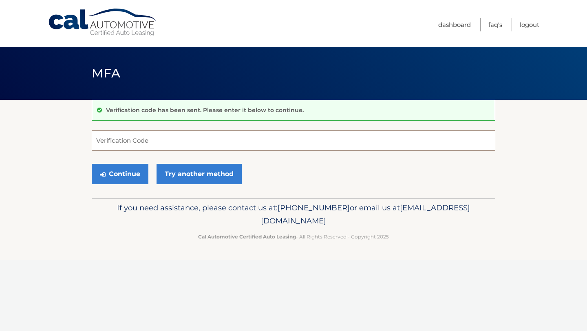
click at [147, 140] on input "Verification Code" at bounding box center [294, 140] width 404 height 20
type input "596707"
click at [139, 168] on button "Continue" at bounding box center [120, 174] width 57 height 20
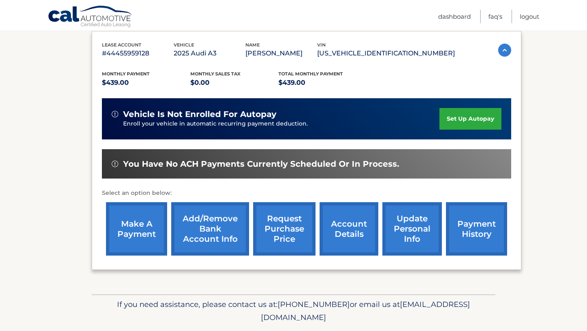
scroll to position [158, 0]
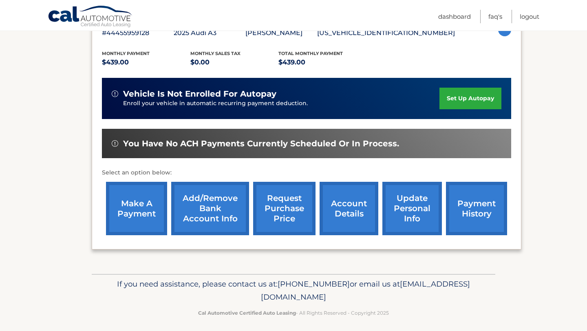
click at [138, 207] on link "make a payment" at bounding box center [136, 208] width 61 height 53
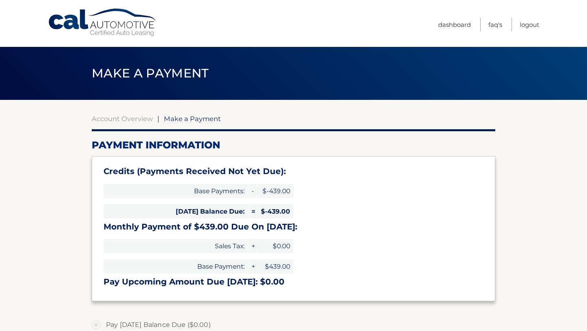
select select "MzQ5NWQ1YmQtYTU5ZC00NjQyLWEwYjYtYzkxNDNhNmY5NmYy"
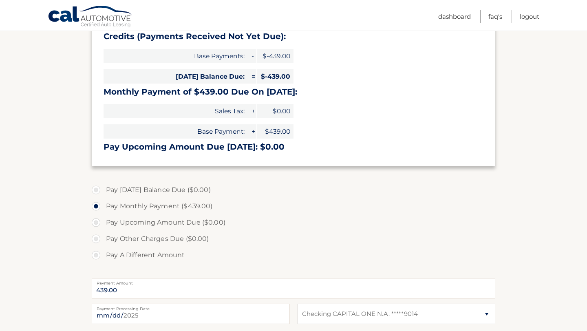
scroll to position [150, 0]
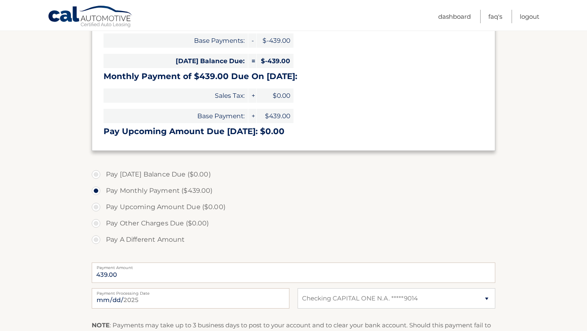
click at [192, 210] on label "Pay Upcoming Amount Due ($0.00)" at bounding box center [294, 207] width 404 height 16
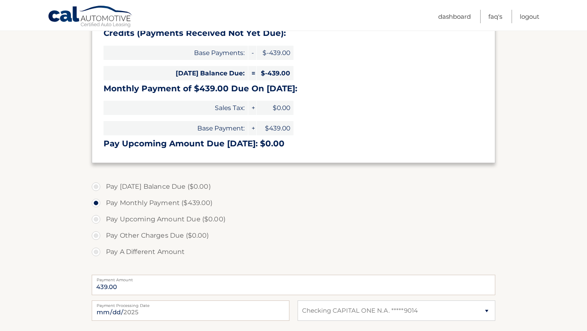
scroll to position [133, 0]
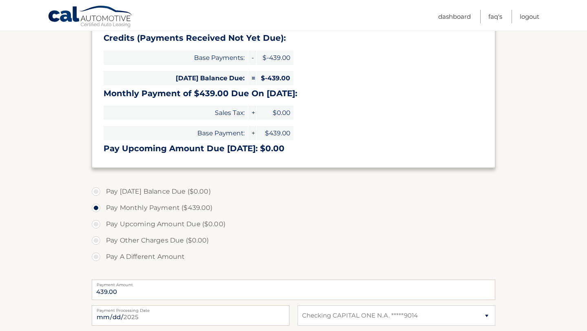
click at [175, 195] on label "Pay [DATE] Balance Due ($0.00)" at bounding box center [294, 192] width 404 height 16
click at [103, 189] on label "Pay [DATE] Balance Due ($0.00)" at bounding box center [294, 192] width 404 height 16
click at [95, 188] on label "Pay [DATE] Balance Due ($0.00)" at bounding box center [294, 192] width 404 height 16
click at [98, 212] on label "Pay Monthly Payment ($439.00)" at bounding box center [294, 208] width 404 height 16
click at [98, 212] on input "Pay Monthly Payment ($439.00)" at bounding box center [99, 206] width 8 height 13
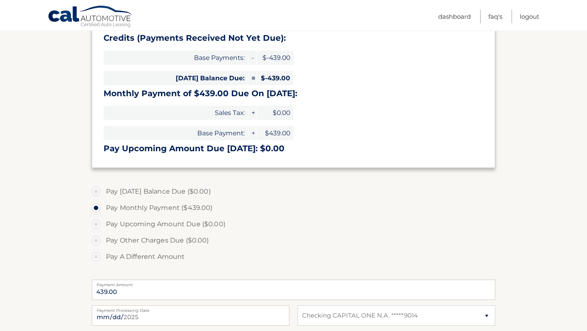
click at [97, 222] on label "Pay Upcoming Amount Due ($0.00)" at bounding box center [294, 224] width 404 height 16
click at [97, 227] on label "Pay Upcoming Amount Due ($0.00)" at bounding box center [294, 224] width 404 height 16
click at [99, 258] on label "Pay A Different Amount" at bounding box center [294, 257] width 404 height 16
click at [99, 258] on input "Pay A Different Amount" at bounding box center [99, 255] width 8 height 13
radio input "true"
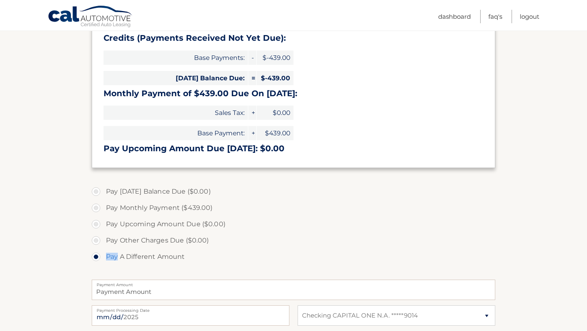
click at [99, 258] on label "Pay A Different Amount" at bounding box center [294, 257] width 404 height 16
click at [99, 258] on input "Pay A Different Amount" at bounding box center [99, 255] width 8 height 13
click at [96, 223] on label "Pay Upcoming Amount Due ($0.00)" at bounding box center [294, 224] width 404 height 16
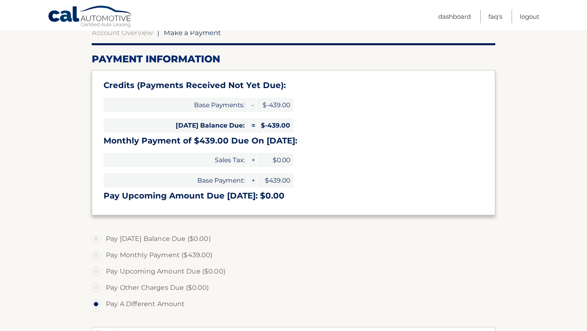
scroll to position [0, 0]
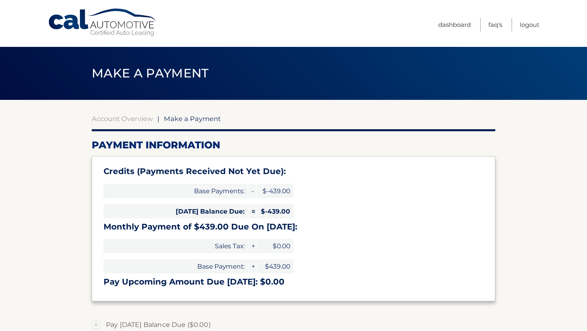
click at [155, 72] on span "Make a Payment" at bounding box center [150, 73] width 117 height 15
click at [455, 26] on link "Dashboard" at bounding box center [454, 24] width 33 height 13
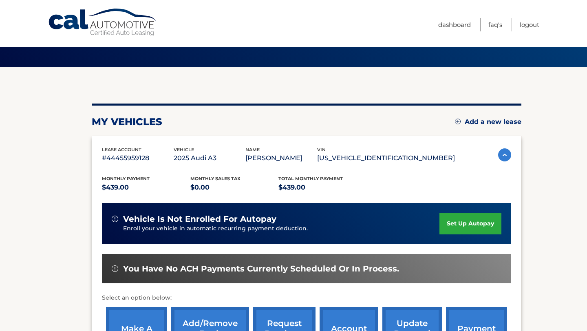
scroll to position [39, 0]
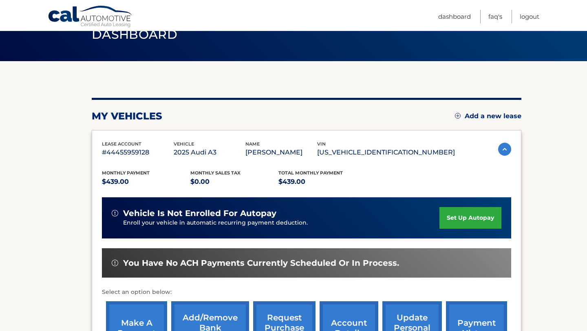
click at [495, 150] on div "lease account #44455959128 vehicle 2025 Audi A3 name DINA BRUTUS vin WAUGUDGY8S…" at bounding box center [306, 149] width 409 height 18
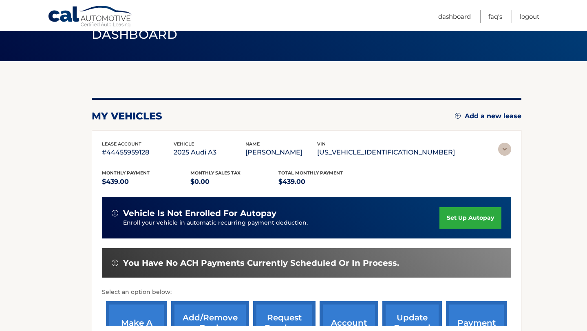
scroll to position [0, 0]
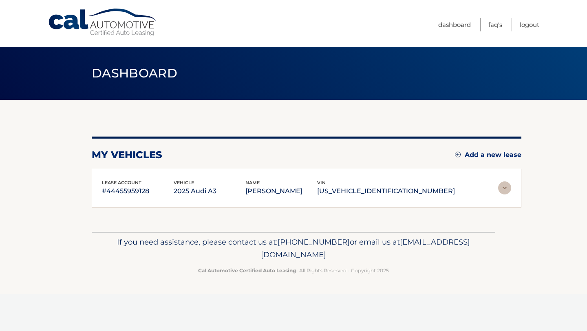
click at [504, 146] on section "my vehicles Add a new lease lease account #44455959128 vehicle 2025 Audi A3 nam…" at bounding box center [293, 166] width 587 height 132
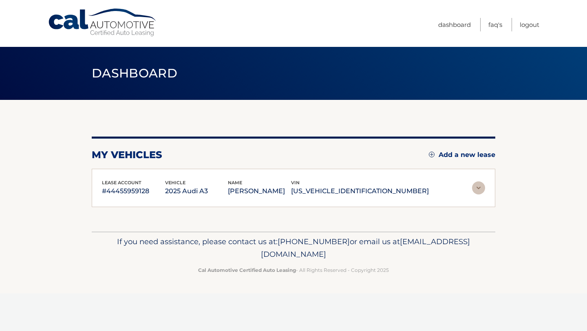
click at [481, 179] on div "lease account #44455959128 vehicle 2025 Audi A3 name DINA BRUTUS vin WAUGUDGY8S…" at bounding box center [293, 188] width 383 height 18
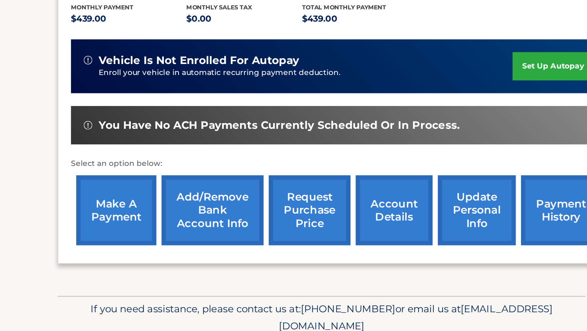
scroll to position [163, 0]
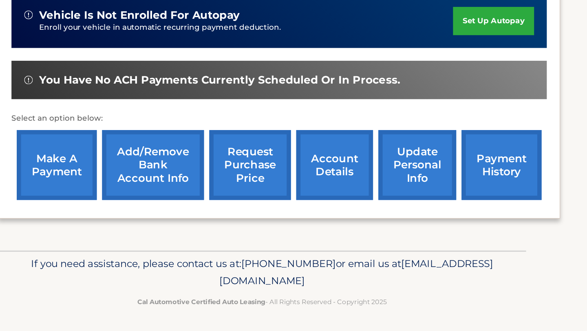
click at [362, 222] on link "account details" at bounding box center [349, 203] width 59 height 53
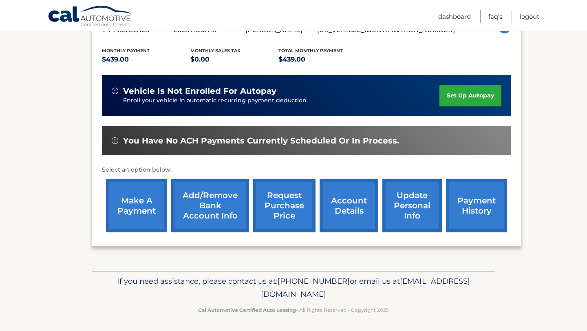
scroll to position [162, 0]
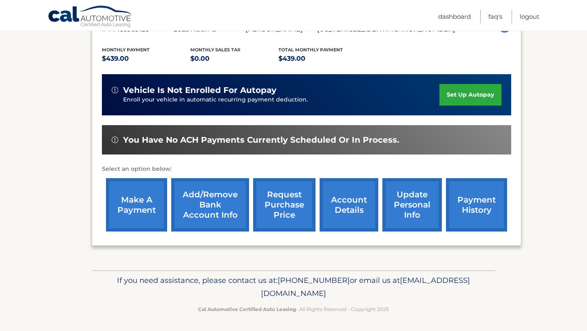
click at [344, 208] on link "account details" at bounding box center [349, 204] width 59 height 53
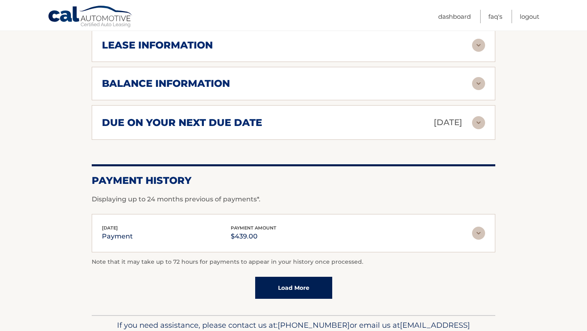
scroll to position [281, 0]
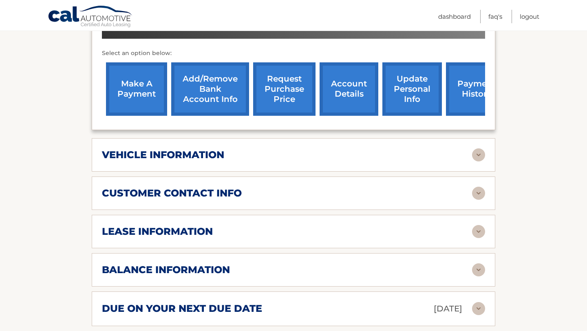
scroll to position [297, 0]
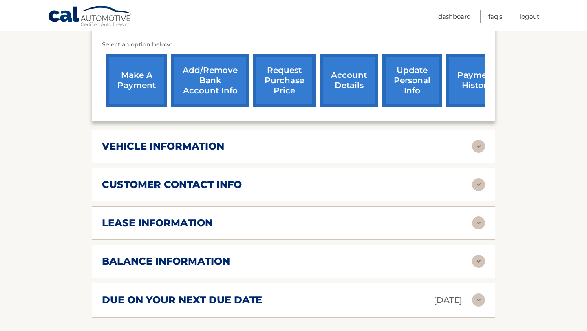
click at [264, 281] on div "lease account #44455959128 vehicle 2025 Audi A3 name [PERSON_NAME] vin [US_VEHI…" at bounding box center [294, 100] width 404 height 436
click at [264, 296] on div "due on your next due date Sep 21, 2025" at bounding box center [287, 300] width 370 height 14
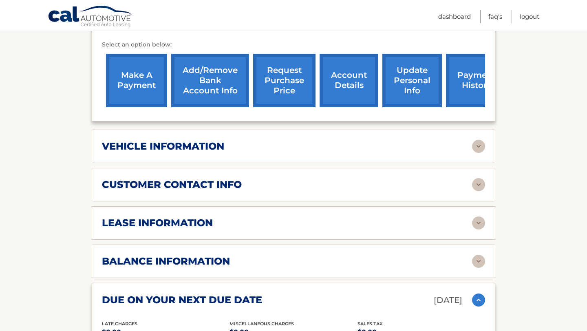
click at [310, 257] on div "balance information" at bounding box center [287, 261] width 370 height 12
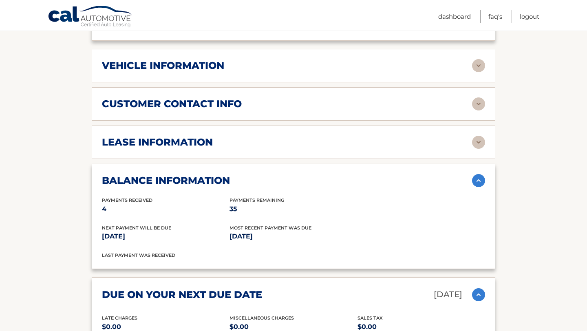
scroll to position [392, 0]
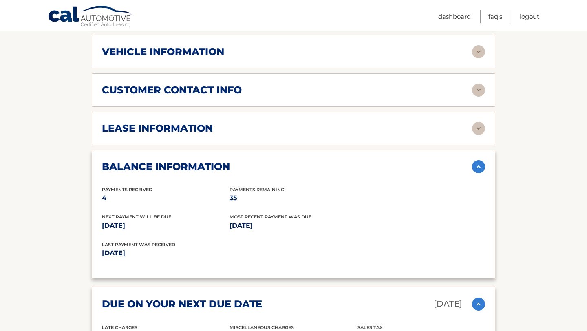
click at [237, 165] on div "balance information" at bounding box center [287, 167] width 370 height 12
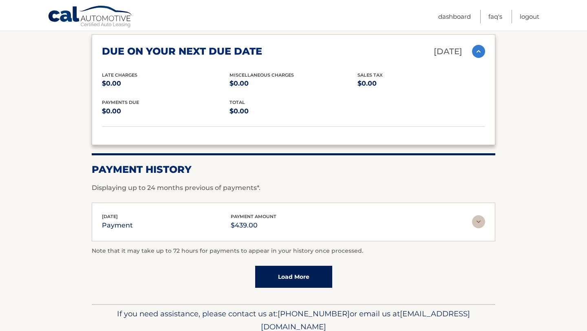
scroll to position [546, 0]
click at [216, 232] on div "Sep 02, 2025 payment payment amount $439.00 Late Charges $0.00 Miscelleneous Ch…" at bounding box center [294, 221] width 404 height 39
click at [243, 226] on p "$439.00" at bounding box center [254, 224] width 46 height 11
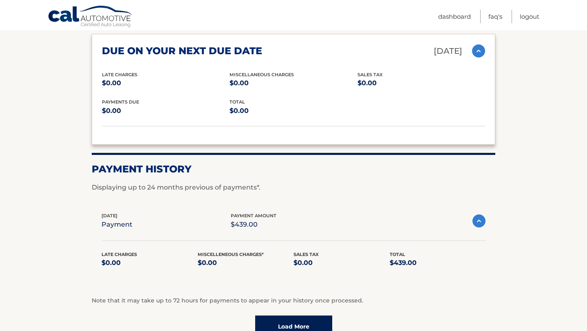
click at [243, 226] on p "$439.00" at bounding box center [254, 224] width 46 height 11
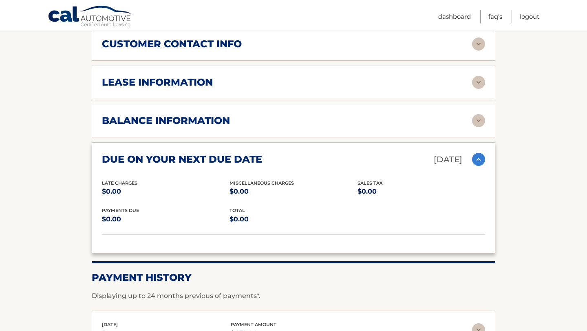
scroll to position [415, 0]
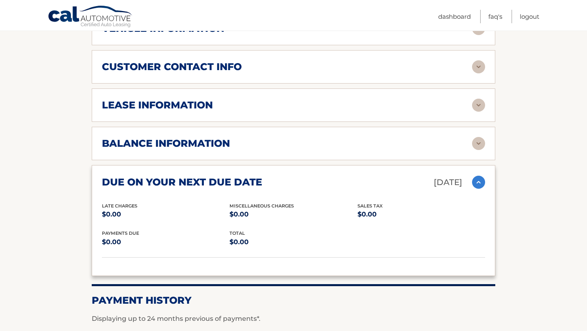
click at [228, 115] on div "lease information Contract Start Date Jun 21, 2025 Term 39 Maturity Date Sep 21…" at bounding box center [294, 104] width 404 height 33
click at [209, 108] on h2 "lease information" at bounding box center [157, 105] width 111 height 12
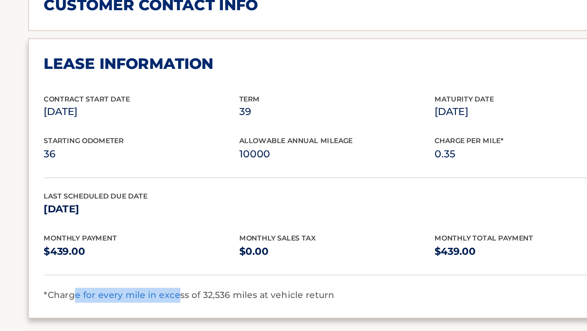
drag, startPoint x: 122, startPoint y: 257, endPoint x: 187, endPoint y: 258, distance: 65.3
click at [187, 258] on span "*Charge for every mile in excess of 32,536 miles at vehicle return" at bounding box center [197, 255] width 190 height 7
drag, startPoint x: 99, startPoint y: 256, endPoint x: 197, endPoint y: 253, distance: 97.9
click at [197, 253] on div "lease information Contract Start Date Jun 21, 2025 Term 39 Maturity Date Sep 21…" at bounding box center [294, 179] width 404 height 183
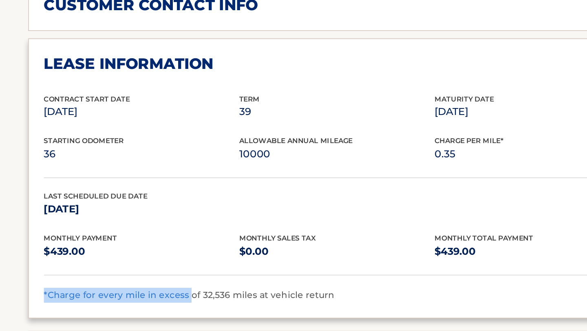
click at [197, 253] on span "*Charge for every mile in excess of 32,536 miles at vehicle return" at bounding box center [197, 255] width 190 height 7
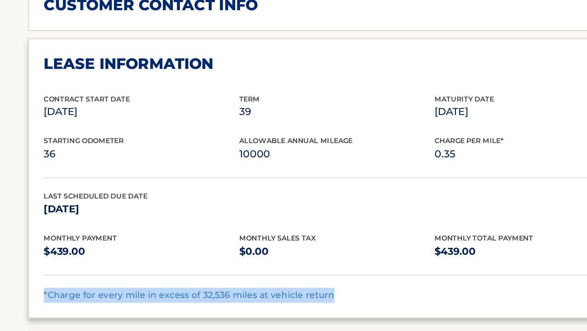
drag, startPoint x: 299, startPoint y: 252, endPoint x: 102, endPoint y: 253, distance: 197.0
click at [102, 253] on div "*Charge for every mile in excess of 32,536 miles at vehicle return" at bounding box center [293, 257] width 383 height 10
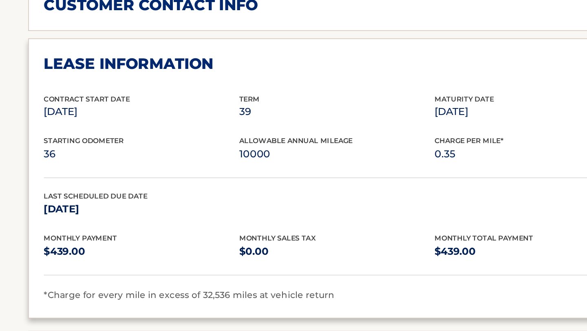
click at [142, 223] on p "$439.00" at bounding box center [166, 227] width 128 height 11
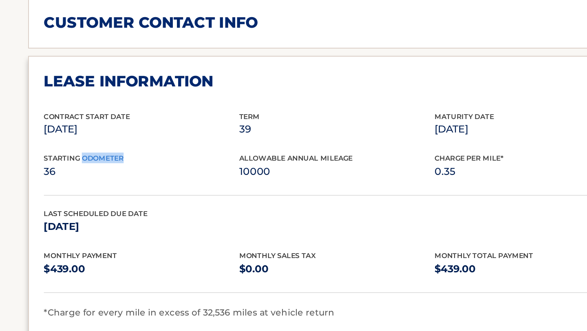
drag, startPoint x: 154, startPoint y: 152, endPoint x: 126, endPoint y: 154, distance: 28.6
click at [126, 154] on div "Starting Odometer 36" at bounding box center [166, 161] width 128 height 18
click at [202, 179] on div "Contract Start Date Jun 21, 2025 Term 39 Maturity Date Sep 21, 2028 Starting Od…" at bounding box center [293, 192] width 383 height 137
drag, startPoint x: 155, startPoint y: 155, endPoint x: 102, endPoint y: 155, distance: 53.0
click at [102, 155] on div "Starting Odometer 36" at bounding box center [166, 161] width 128 height 18
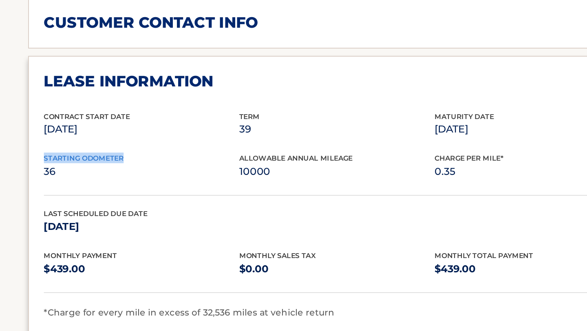
click at [102, 155] on span "Starting Odometer" at bounding box center [128, 156] width 52 height 6
click at [124, 159] on p "36" at bounding box center [166, 164] width 128 height 11
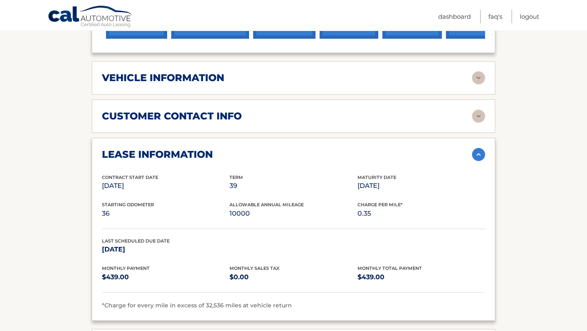
scroll to position [356, 0]
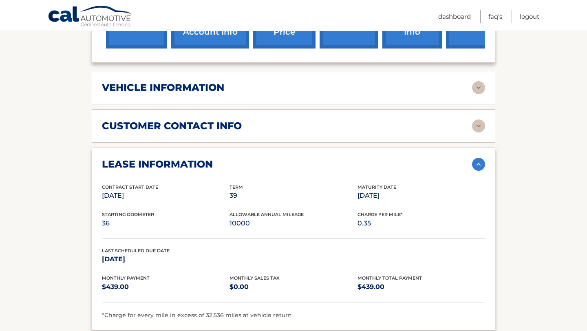
click at [214, 114] on div "customer contact info full name DINA BRUTUS street address 515 BUCHANAN AVE cit…" at bounding box center [294, 125] width 404 height 33
click at [480, 125] on img at bounding box center [478, 125] width 13 height 13
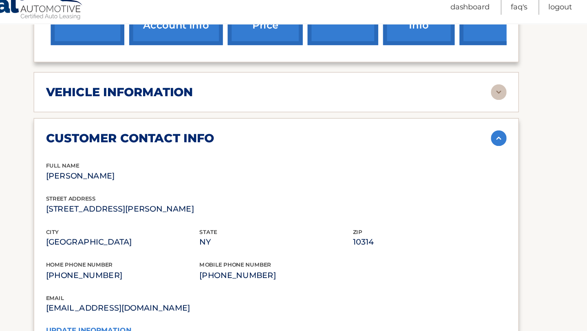
click at [484, 80] on div "vehicle information vehicle Year 2025 vehicle make Audi vehicle model A3 vehicl…" at bounding box center [294, 87] width 404 height 33
click at [478, 83] on img at bounding box center [478, 87] width 13 height 13
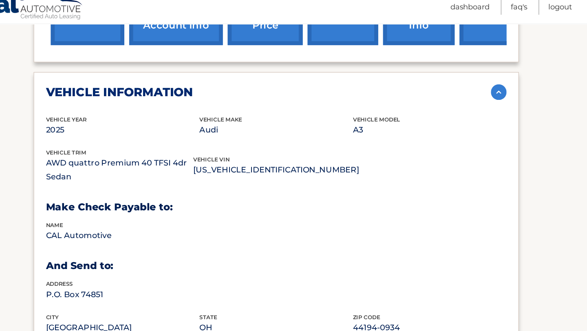
drag, startPoint x: 96, startPoint y: 144, endPoint x: 198, endPoint y: 169, distance: 105.0
click at [198, 170] on div "vehicle information vehicle Year 2025 vehicle make Audi vehicle model A3 vehicl…" at bounding box center [294, 190] width 404 height 238
drag, startPoint x: 94, startPoint y: 146, endPoint x: 124, endPoint y: 156, distance: 31.2
click at [124, 156] on div "vehicle information vehicle Year 2025 vehicle make Audi vehicle model A3 vehicl…" at bounding box center [294, 190] width 404 height 238
